Goal: Information Seeking & Learning: Learn about a topic

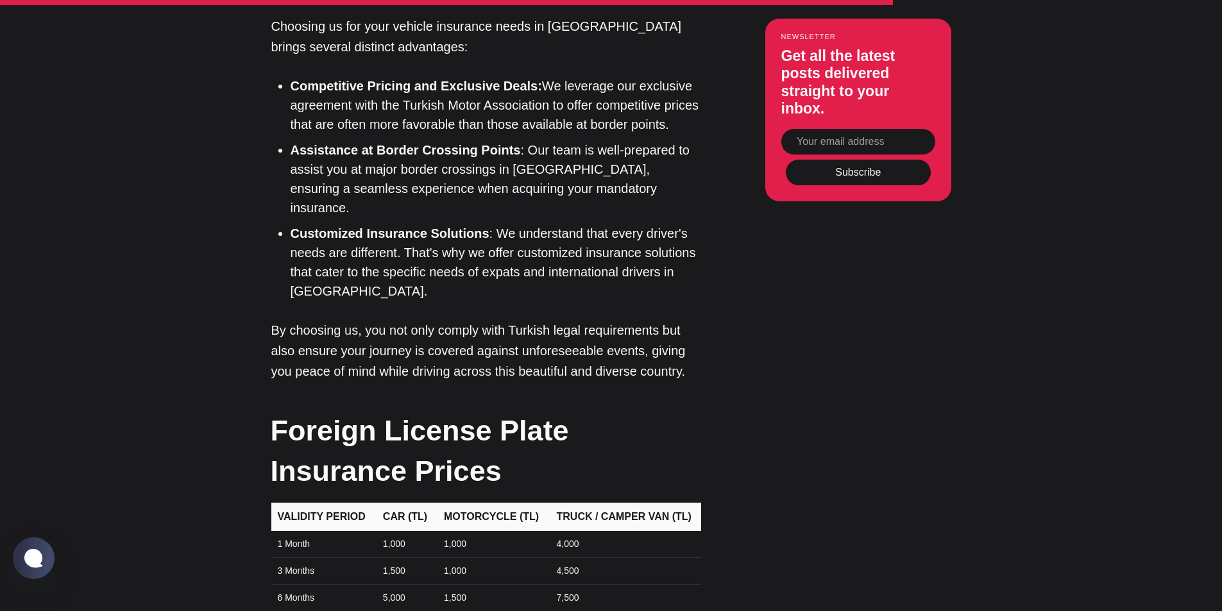
scroll to position [3894, 0]
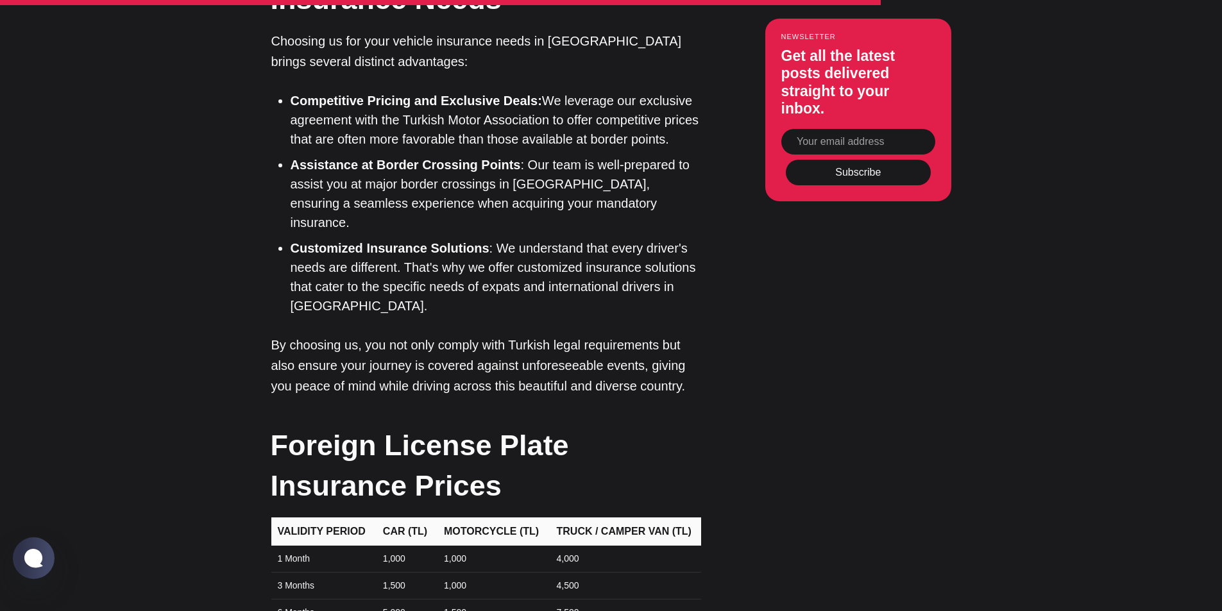
click at [389, 546] on td "1,000" at bounding box center [405, 559] width 61 height 27
drag, startPoint x: 490, startPoint y: 318, endPoint x: 457, endPoint y: 323, distance: 33.7
click at [490, 546] on td "1,000" at bounding box center [492, 559] width 113 height 27
click at [457, 546] on td "1,000" at bounding box center [492, 559] width 113 height 27
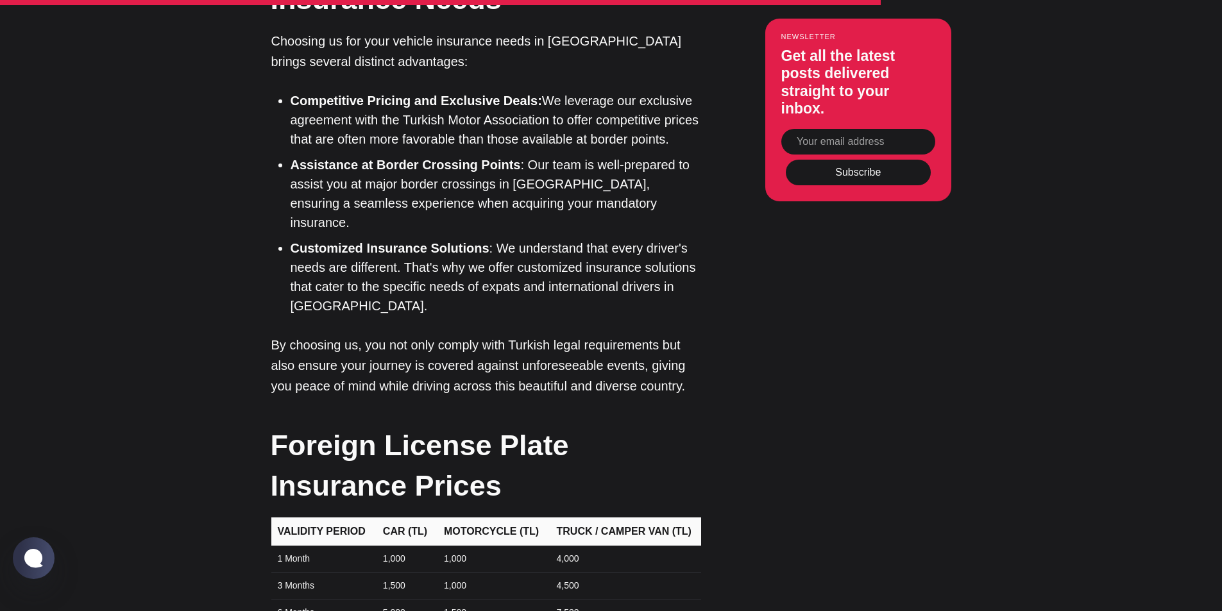
click at [391, 546] on td "1,000" at bounding box center [405, 559] width 61 height 27
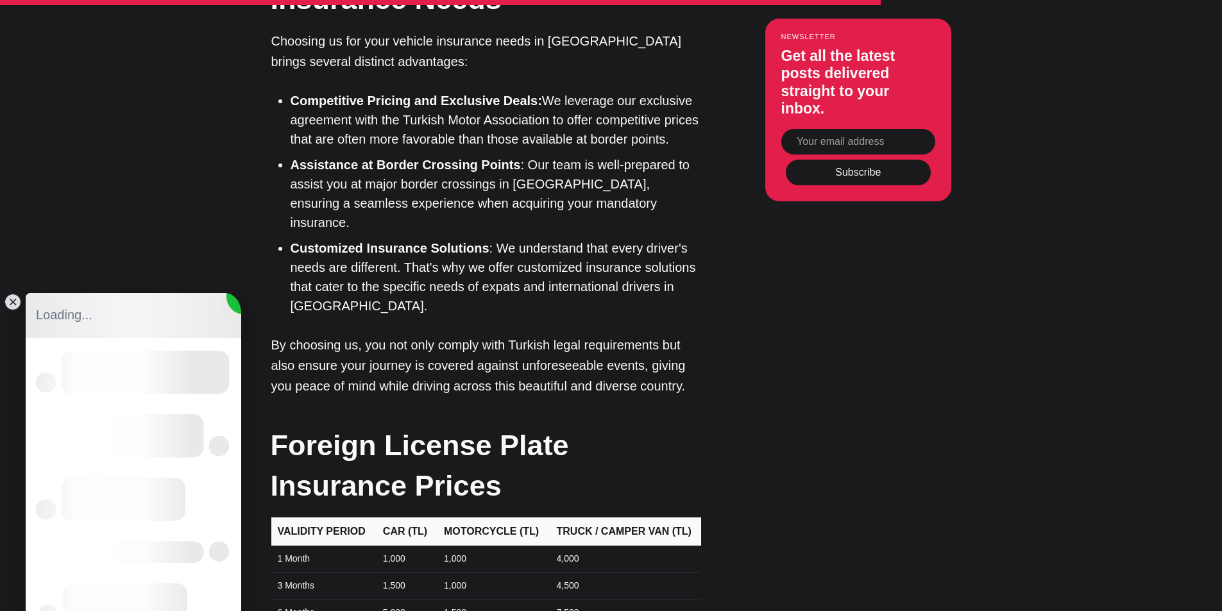
scroll to position [0, 0]
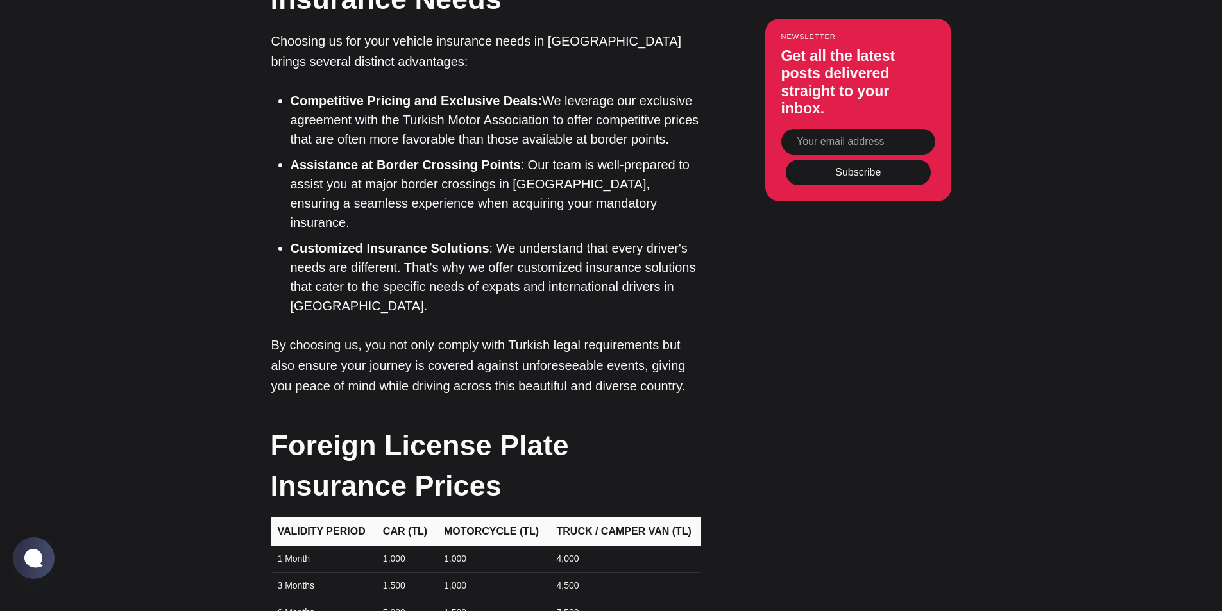
click at [409, 546] on td "1,000" at bounding box center [405, 559] width 61 height 27
click at [17, 305] on jdiv at bounding box center [13, 302] width 18 height 18
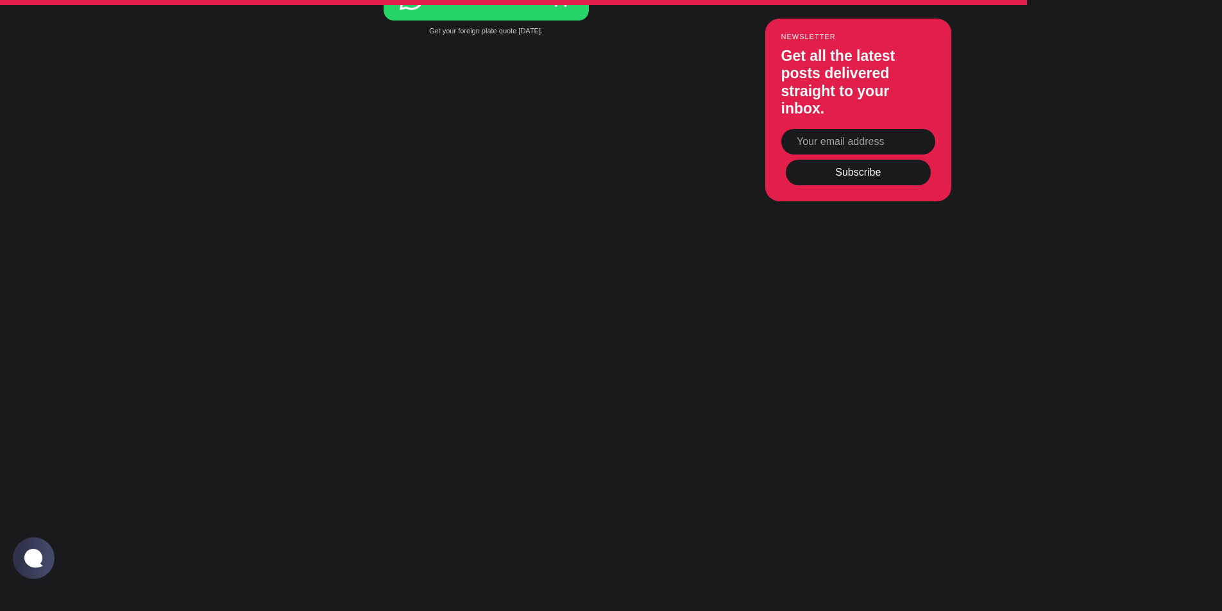
scroll to position [4428, 0]
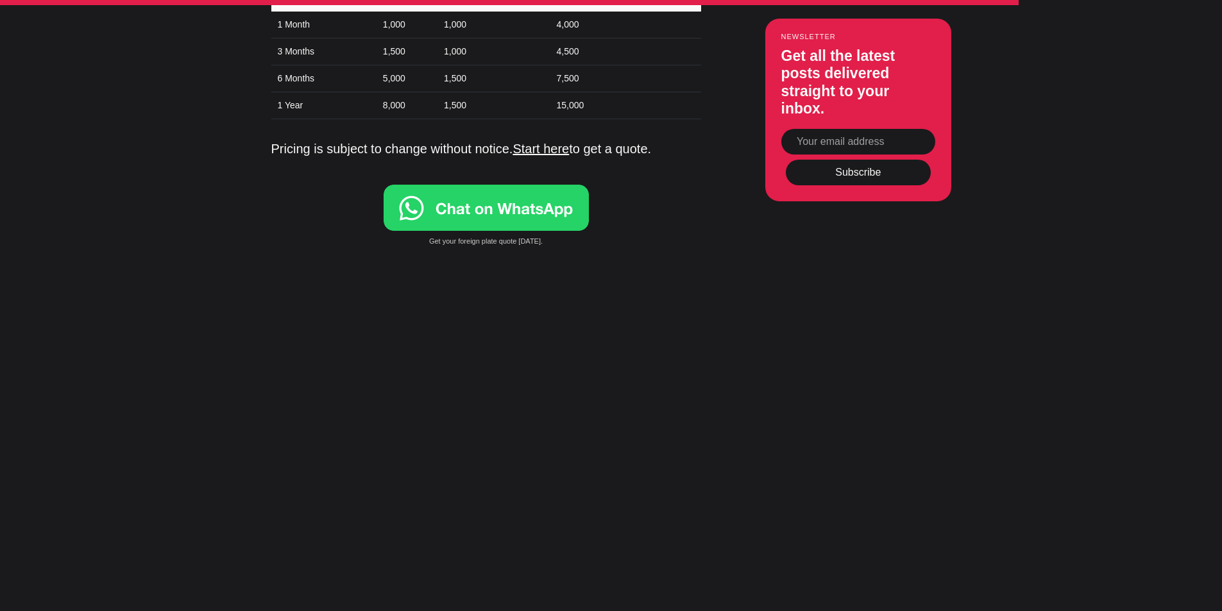
scroll to position [4214, 0]
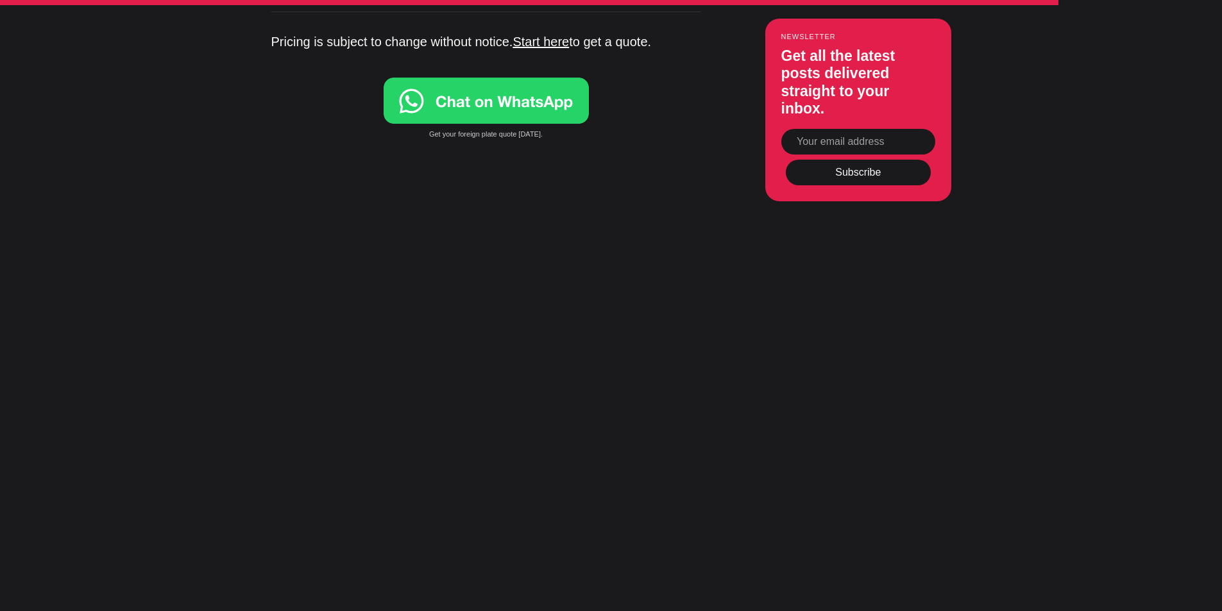
scroll to position [4642, 0]
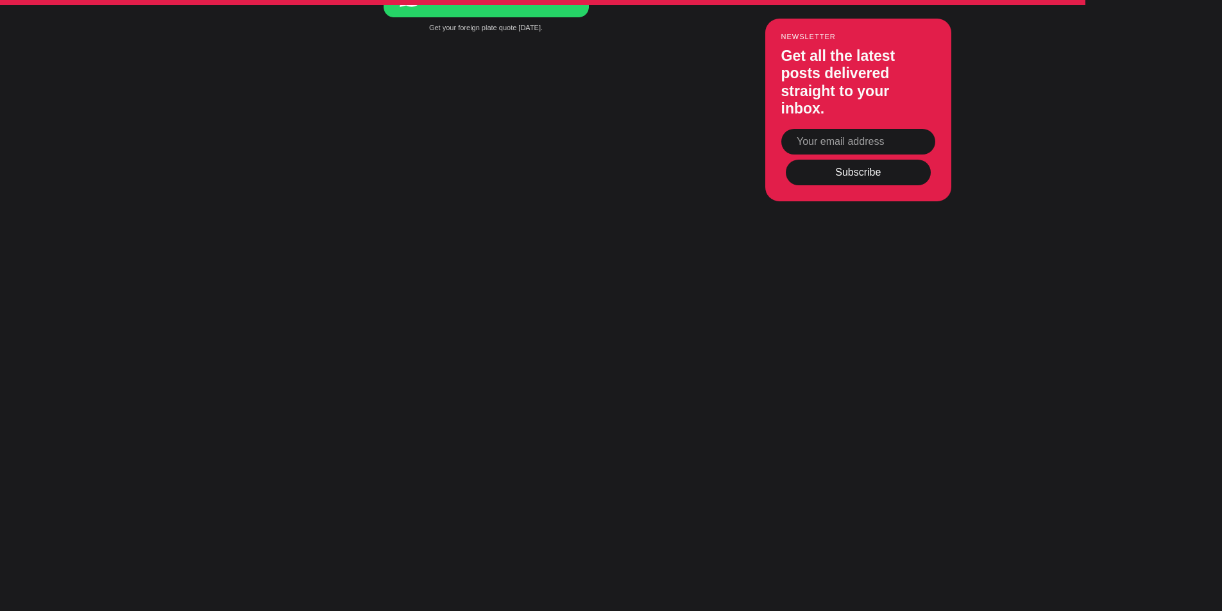
drag, startPoint x: 273, startPoint y: 469, endPoint x: 705, endPoint y: 502, distance: 433.0
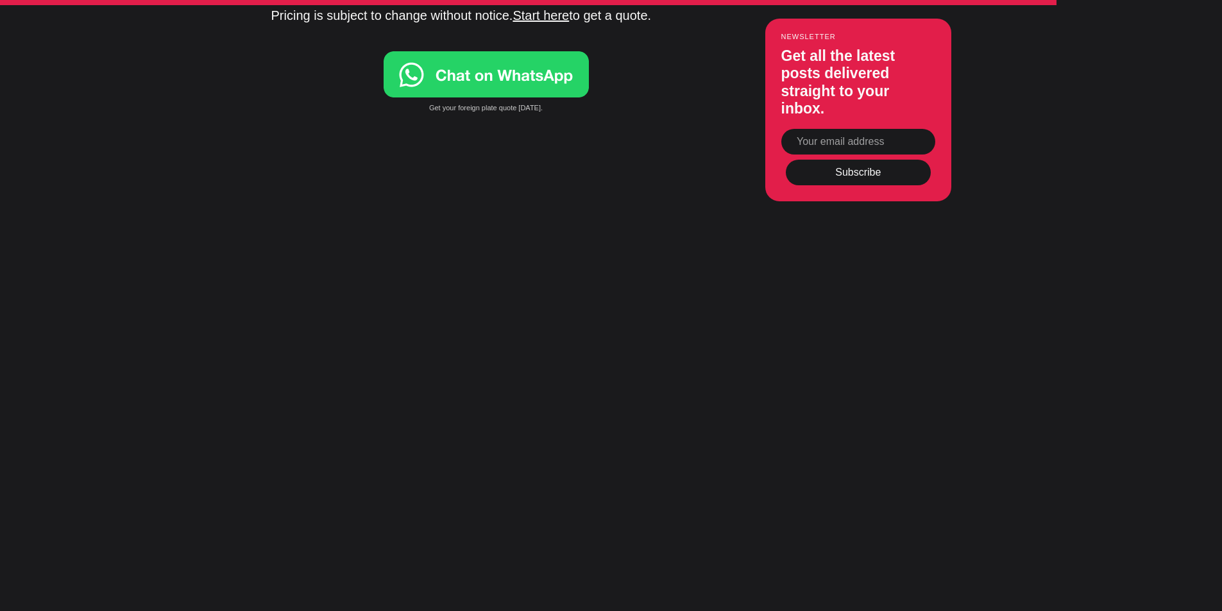
scroll to position [4535, 0]
